Goal: Task Accomplishment & Management: Use online tool/utility

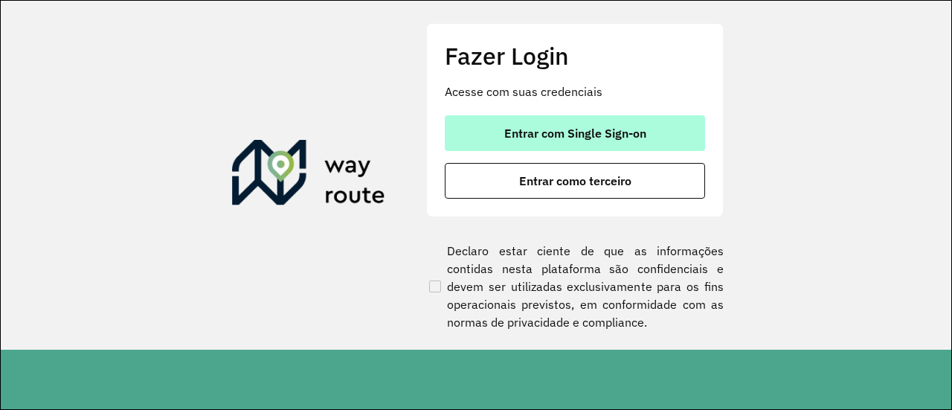
click at [573, 143] on button "Entrar com Single Sign-on" at bounding box center [575, 133] width 260 height 36
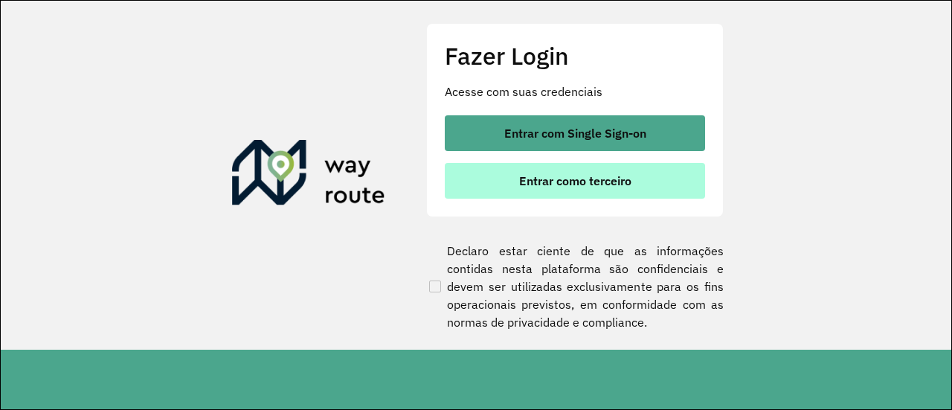
click at [564, 183] on span "Entrar como terceiro" at bounding box center [575, 181] width 112 height 12
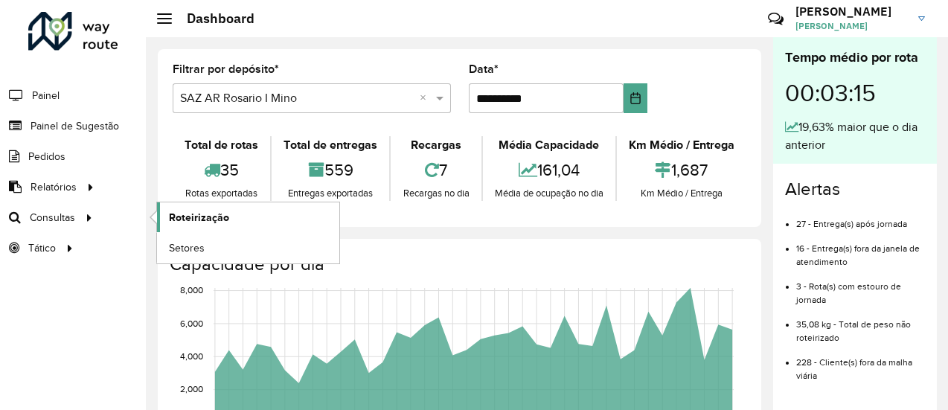
click at [176, 221] on span "Roteirização" at bounding box center [199, 218] width 60 height 16
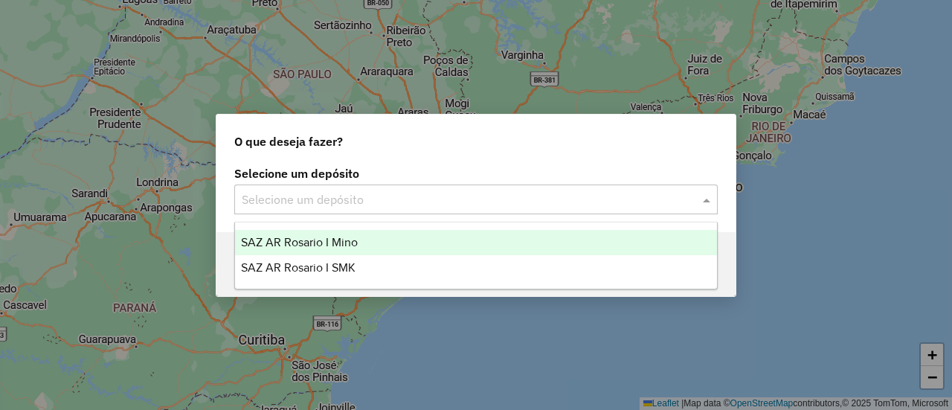
click at [390, 208] on input "text" at bounding box center [461, 200] width 439 height 18
click at [386, 235] on div "SAZ AR Rosario I Mino" at bounding box center [476, 242] width 482 height 25
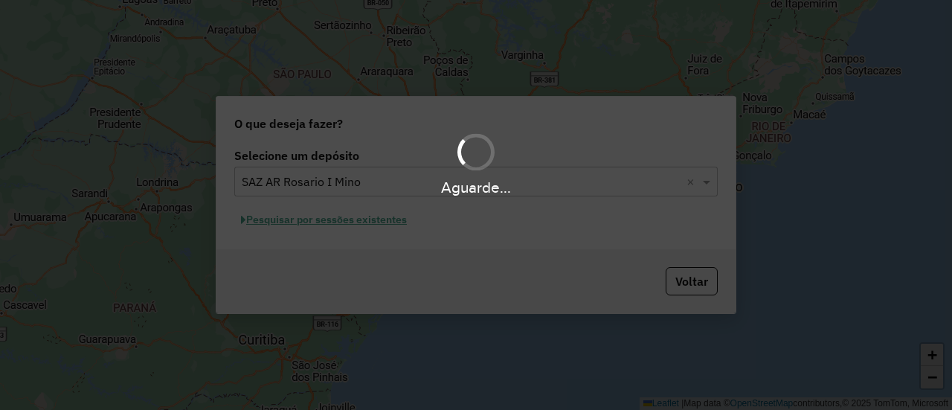
click at [385, 236] on div "Aguarde..." at bounding box center [476, 205] width 952 height 410
click at [370, 225] on div "Aguarde..." at bounding box center [476, 205] width 952 height 410
click at [370, 225] on button "Pesquisar por sessões existentes" at bounding box center [323, 219] width 179 height 23
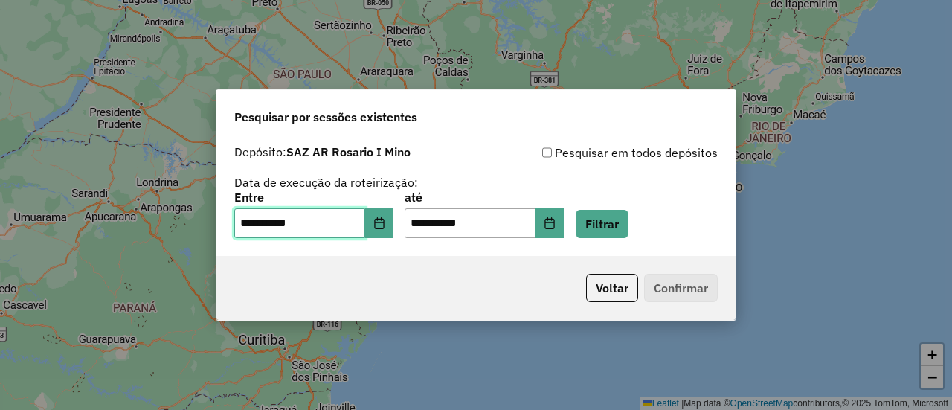
click at [365, 225] on input "**********" at bounding box center [299, 223] width 131 height 30
click at [385, 223] on icon "Choose Date" at bounding box center [379, 223] width 12 height 12
click at [663, 213] on div "**********" at bounding box center [475, 215] width 483 height 46
click at [628, 220] on button "Filtrar" at bounding box center [602, 224] width 53 height 28
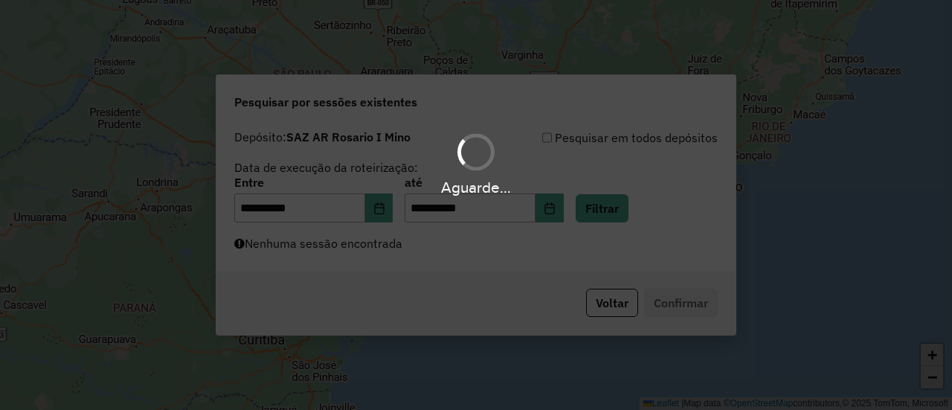
click at [415, 248] on div "Aguarde..." at bounding box center [476, 205] width 952 height 410
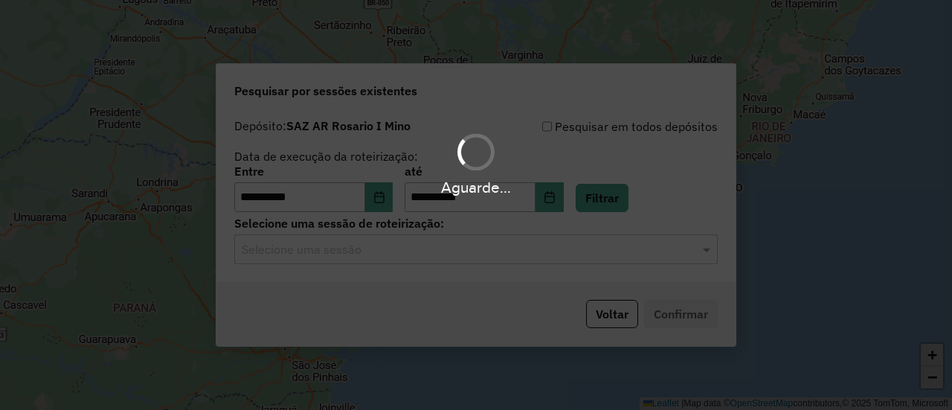
click at [414, 254] on div "Aguarde..." at bounding box center [476, 205] width 952 height 410
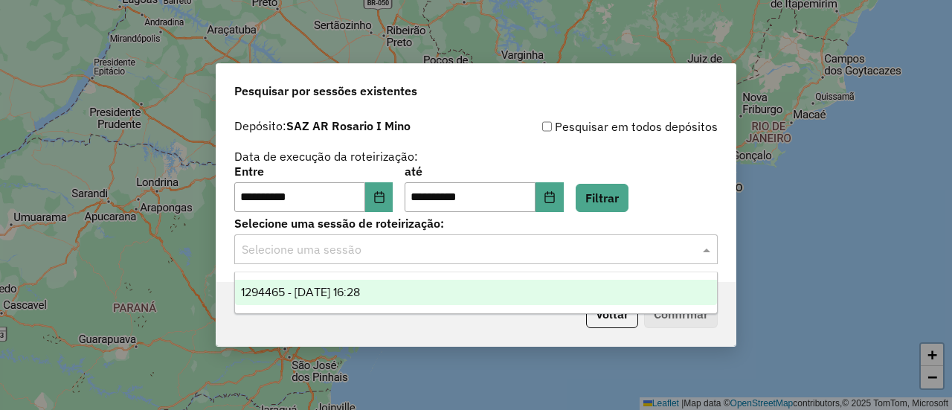
click at [414, 254] on input "text" at bounding box center [461, 250] width 439 height 18
click at [423, 287] on div "1294465 - [DATE] 16:28" at bounding box center [476, 292] width 482 height 25
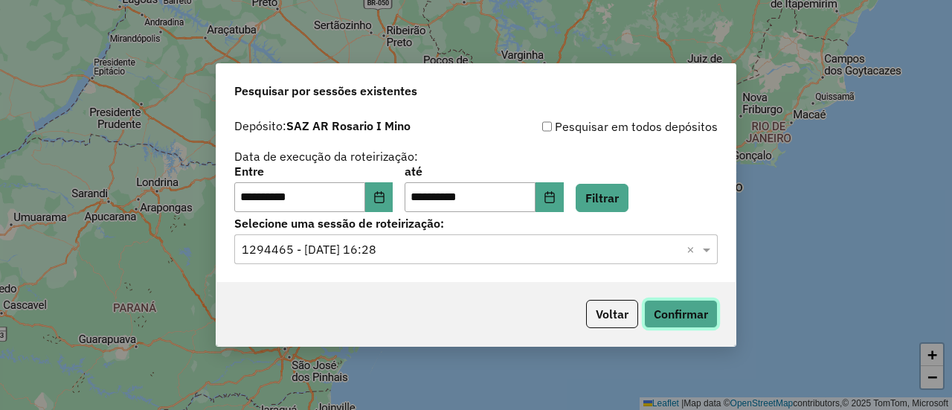
click at [700, 319] on button "Confirmar" at bounding box center [681, 314] width 74 height 28
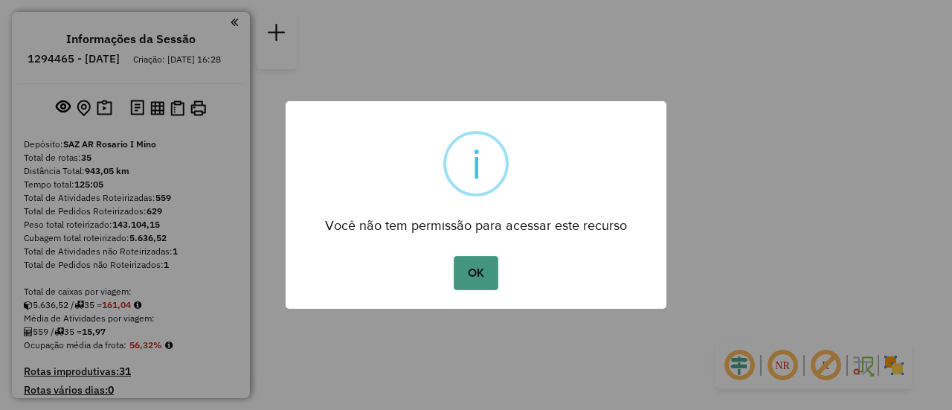
click at [469, 270] on button "OK" at bounding box center [476, 273] width 44 height 34
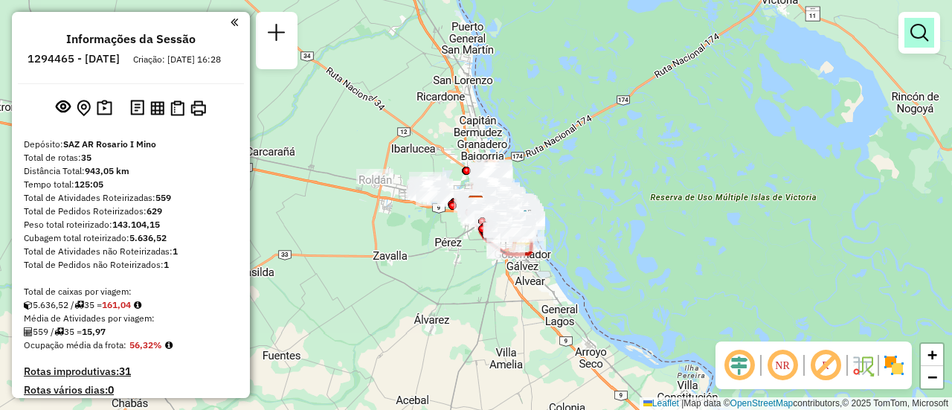
click at [930, 36] on link at bounding box center [919, 33] width 30 height 30
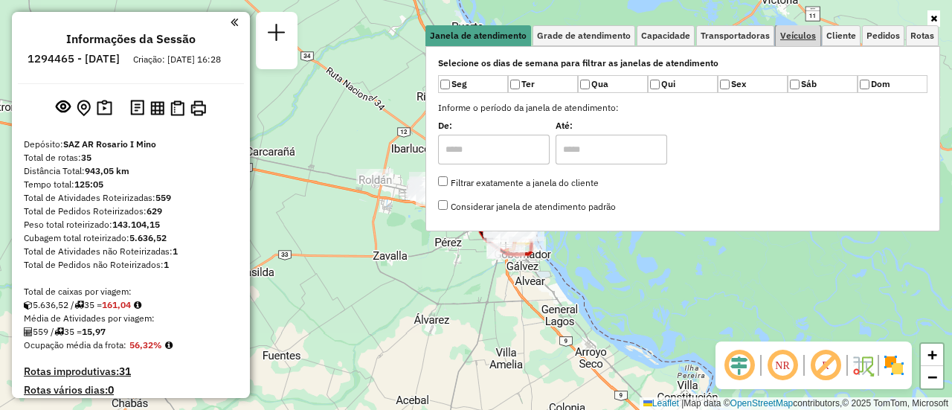
click at [811, 35] on span "Veículos" at bounding box center [798, 35] width 36 height 9
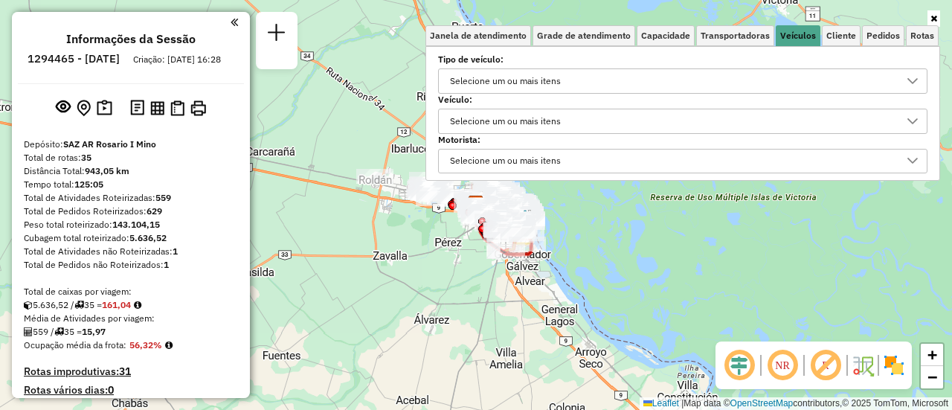
click at [514, 87] on div "Selecione um ou mais itens" at bounding box center [505, 81] width 121 height 24
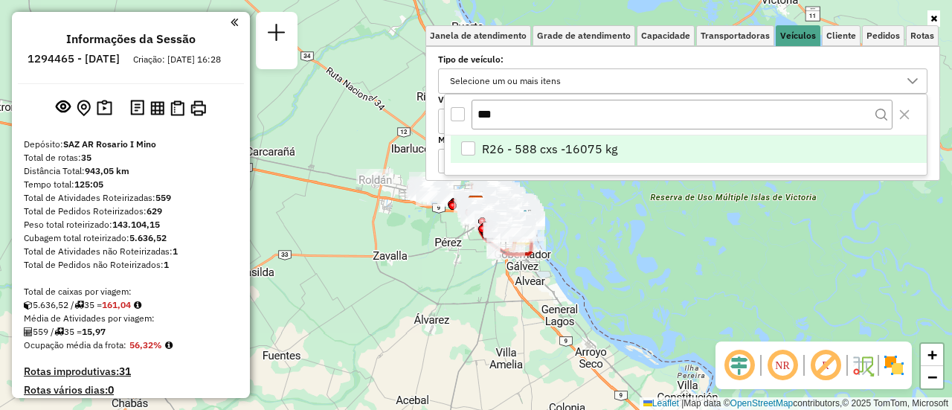
type input "***"
click at [543, 149] on span "R26 - 588 cxs -16075 kg" at bounding box center [549, 149] width 135 height 18
click at [741, 285] on div "Janela de atendimento Grade de atendimento Capacidade Transportadoras Veículos …" at bounding box center [476, 205] width 952 height 410
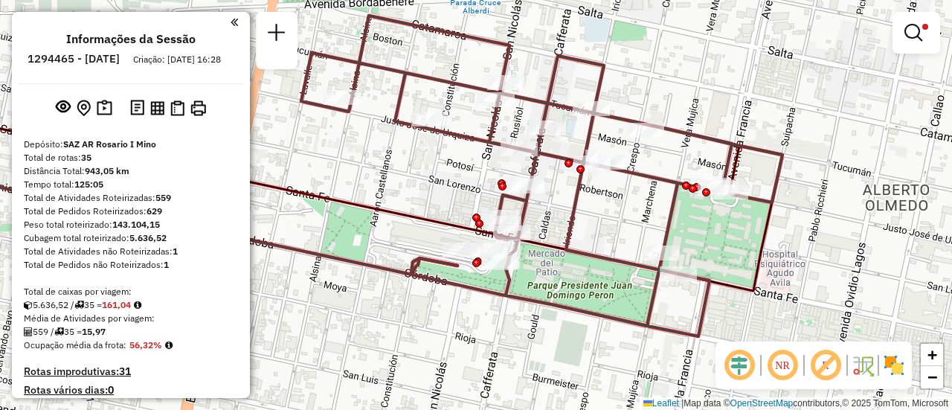
drag, startPoint x: 498, startPoint y: 309, endPoint x: 533, endPoint y: 347, distance: 50.5
click at [533, 347] on div "Limpar filtros Janela de atendimento Grade de atendimento Capacidade Transporta…" at bounding box center [476, 205] width 952 height 410
